Goal: Book appointment/travel/reservation

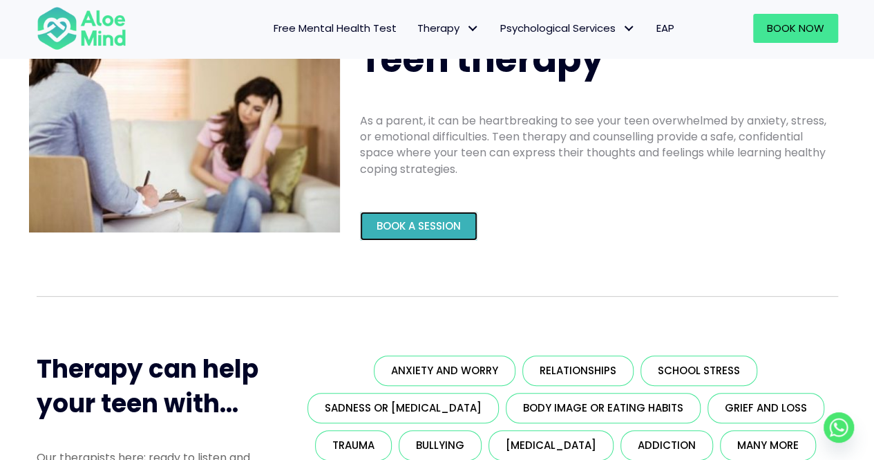
click at [429, 226] on span "Book a Session" at bounding box center [419, 225] width 84 height 15
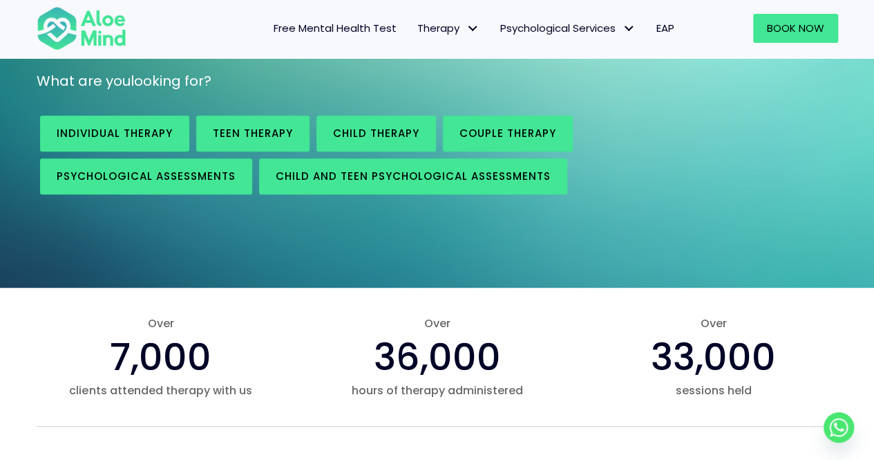
scroll to position [214, 0]
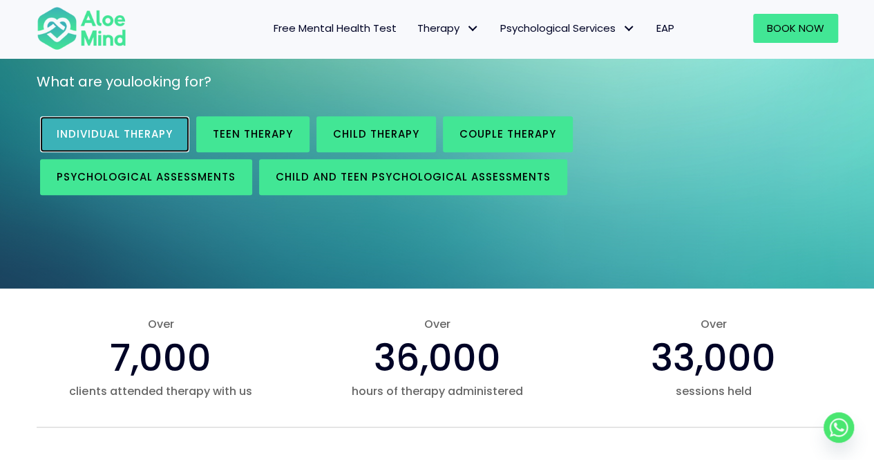
click at [158, 136] on span "Individual therapy" at bounding box center [115, 133] width 116 height 15
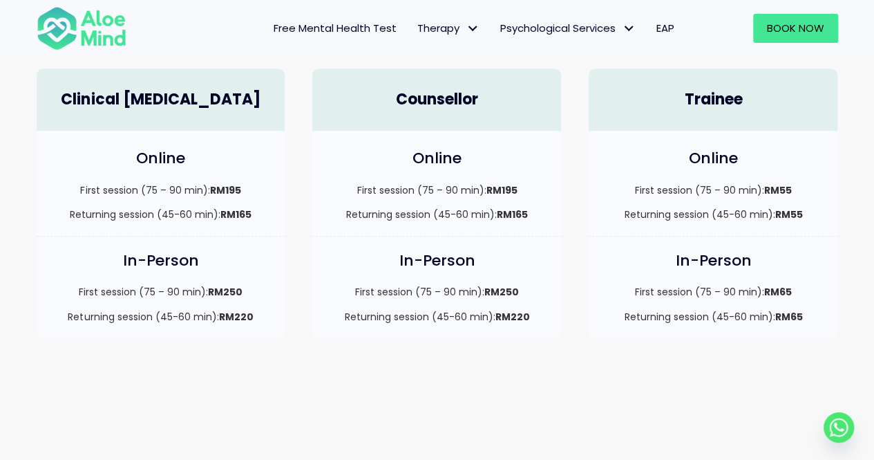
scroll to position [425, 0]
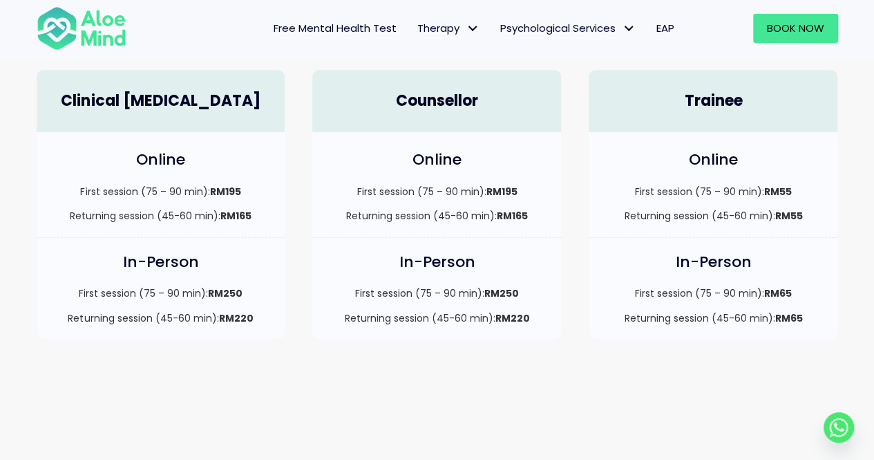
click at [238, 221] on strong "RM165" at bounding box center [236, 216] width 31 height 14
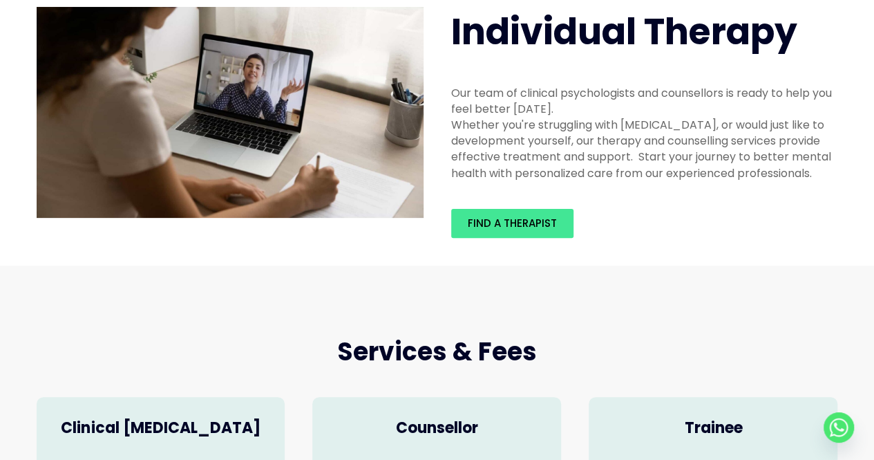
scroll to position [0, 0]
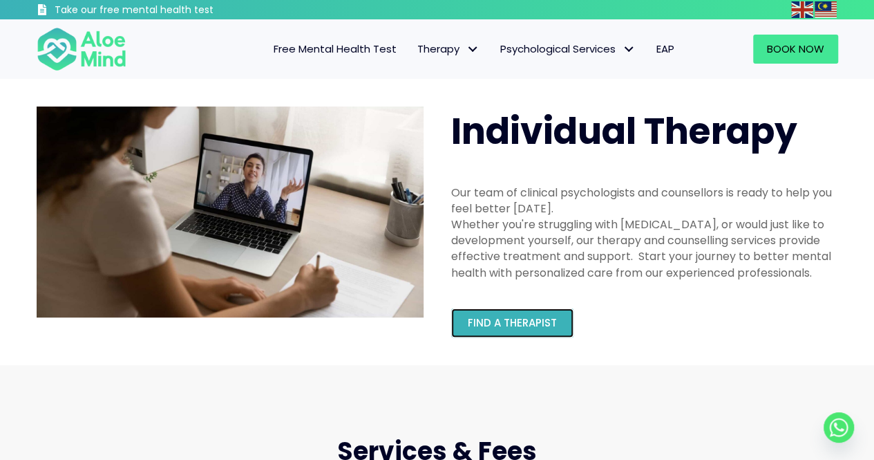
click at [490, 311] on link "Find a therapist" at bounding box center [512, 322] width 122 height 29
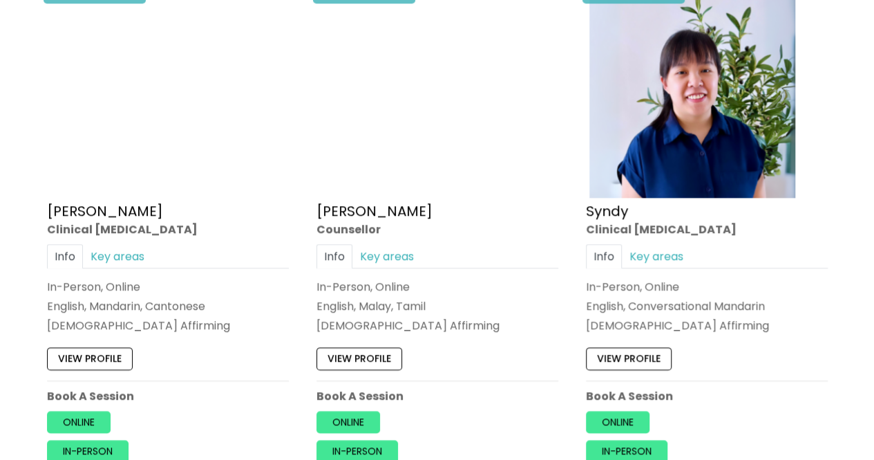
scroll to position [3380, 0]
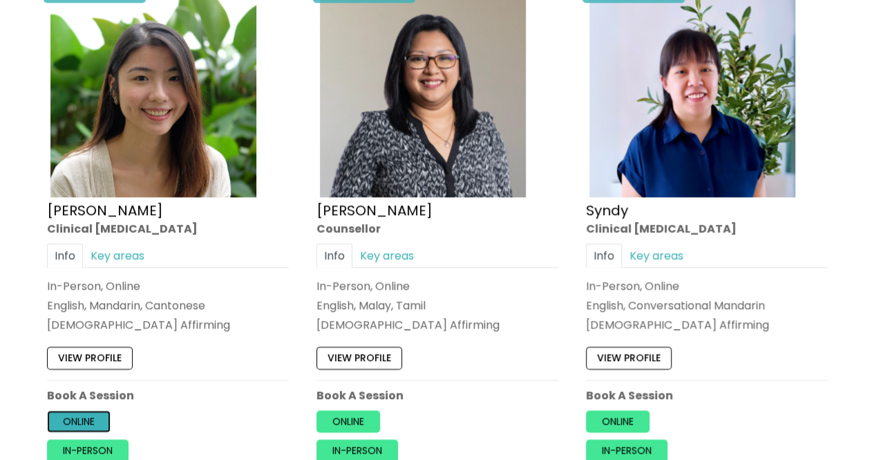
click at [86, 410] on link "Online" at bounding box center [79, 421] width 64 height 22
